Goal: Navigation & Orientation: Find specific page/section

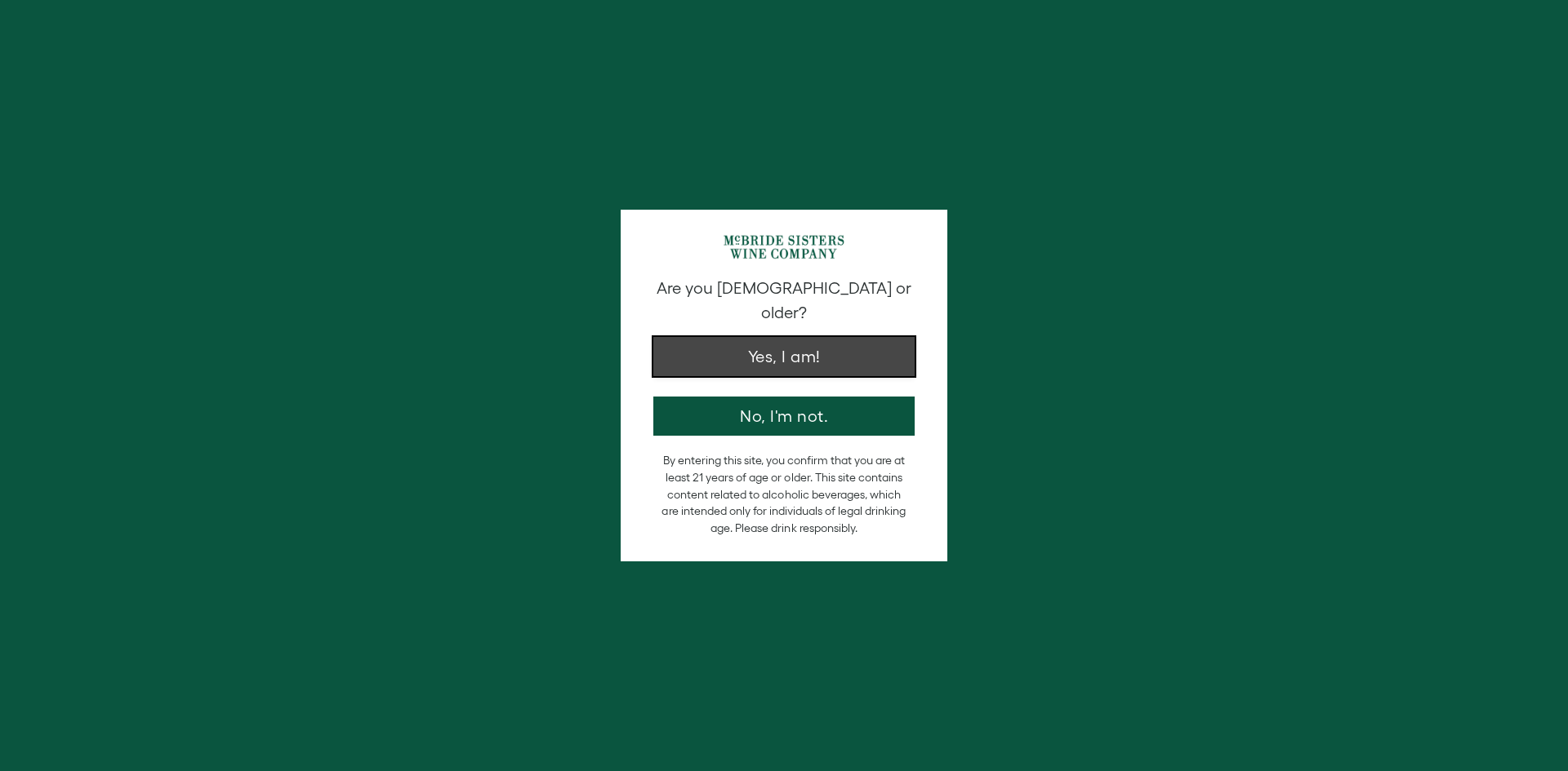
click at [807, 337] on button "Yes, I am!" at bounding box center [784, 357] width 261 height 39
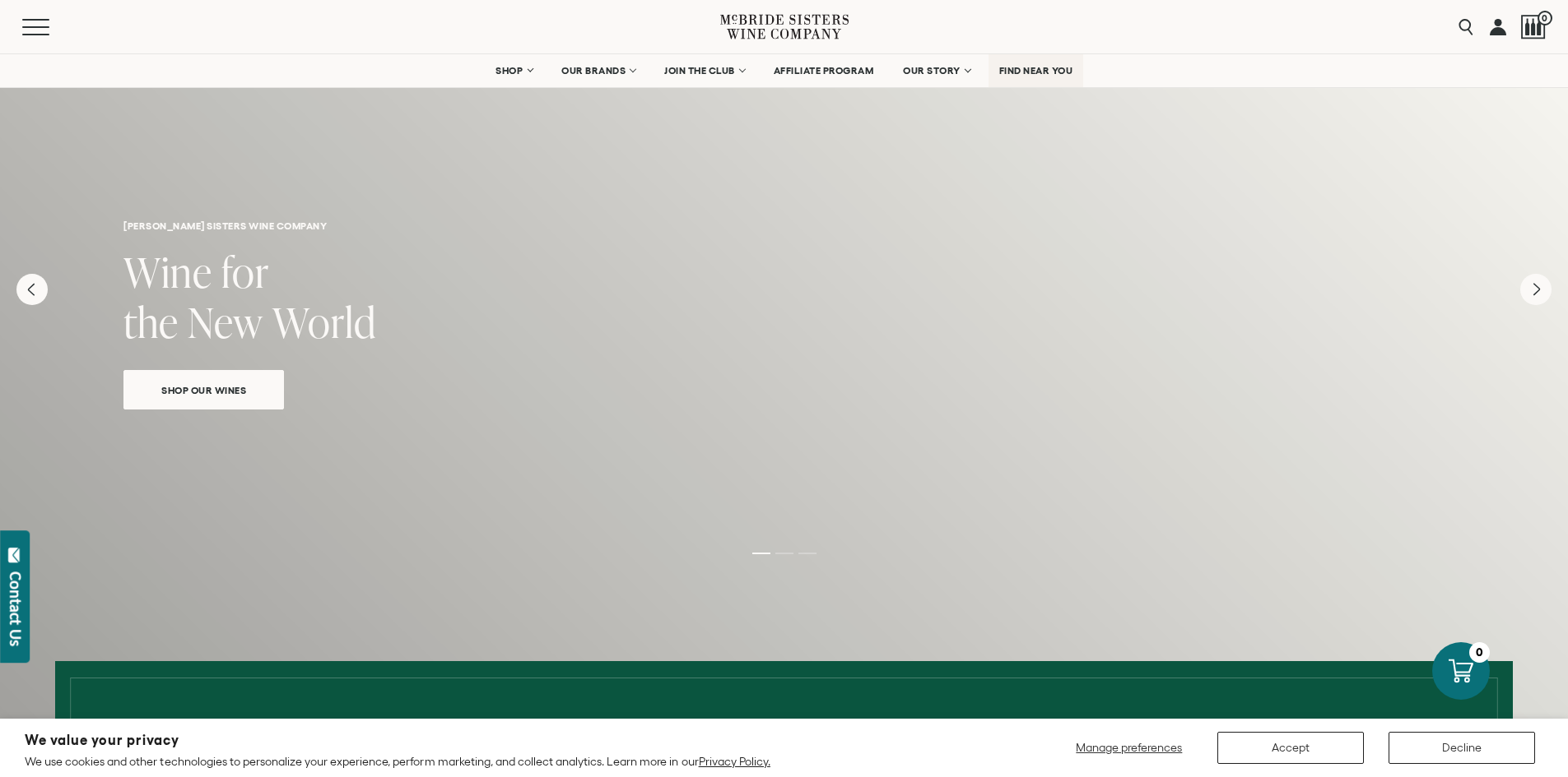
click at [1054, 76] on span "FIND NEAR YOU" at bounding box center [1036, 70] width 74 height 11
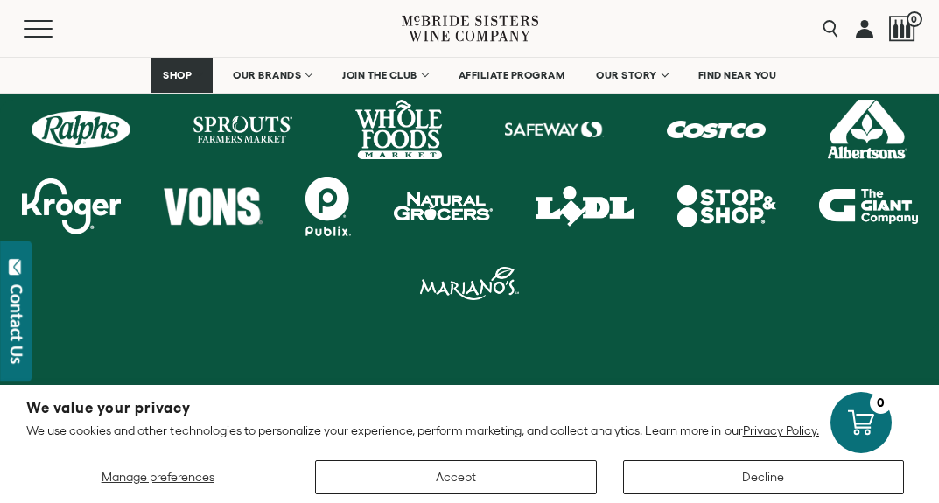
scroll to position [963, 0]
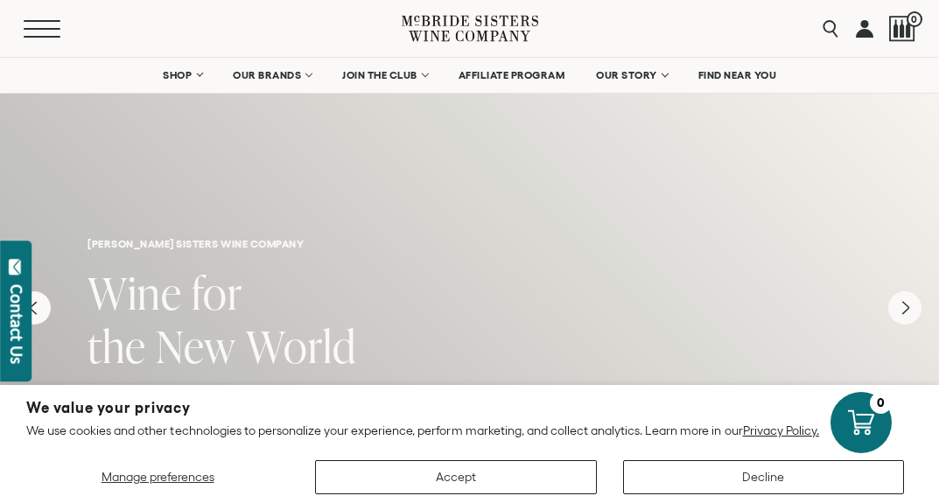
click at [44, 33] on button "Menu" at bounding box center [55, 29] width 63 height 18
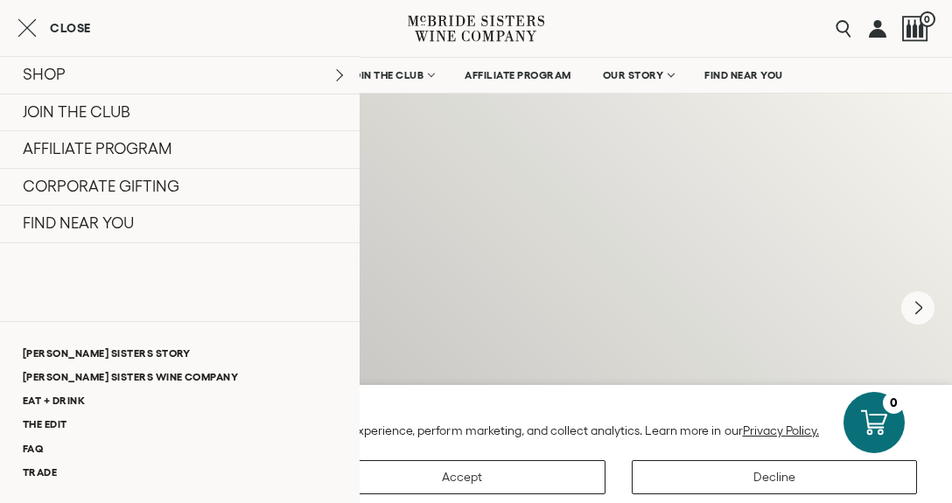
click at [544, 214] on div "[PERSON_NAME] sisters wine company Wine for the New World Shop Our Wines" at bounding box center [476, 269] width 952 height 427
click at [35, 39] on icon "Close cart" at bounding box center [27, 28] width 19 height 21
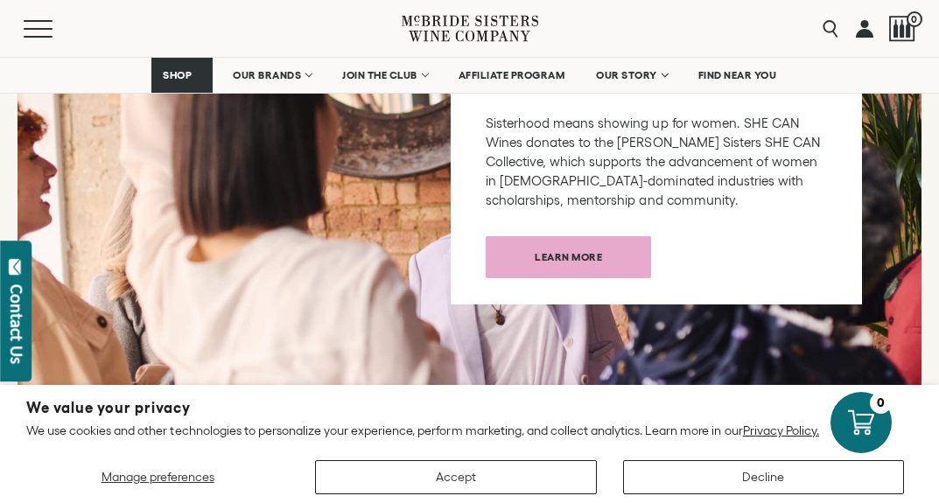
scroll to position [6468, 0]
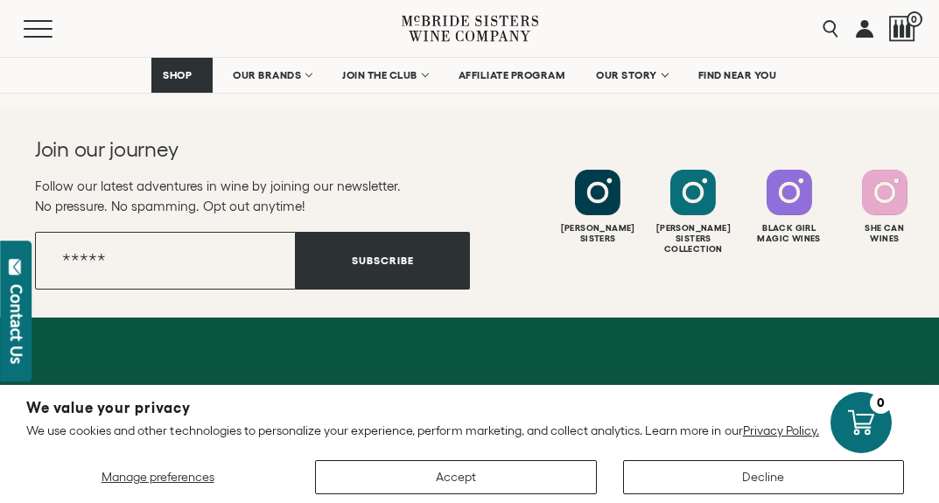
scroll to position [3414, 0]
